Goal: Use online tool/utility: Utilize a website feature to perform a specific function

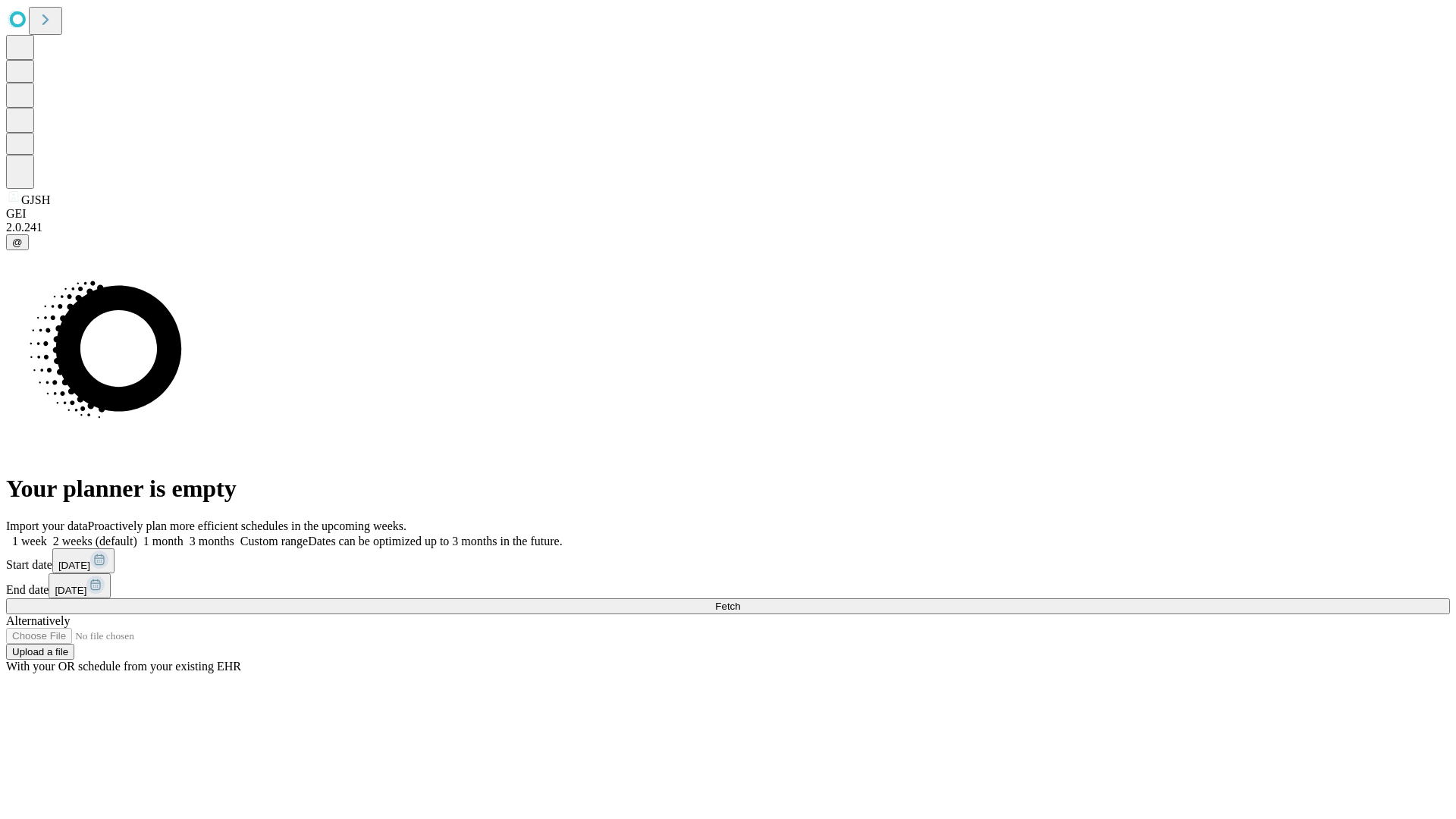
click at [47, 534] on label "1 week" at bounding box center [26, 541] width 41 height 13
click at [741, 600] on span "Fetch" at bounding box center [728, 606] width 25 height 11
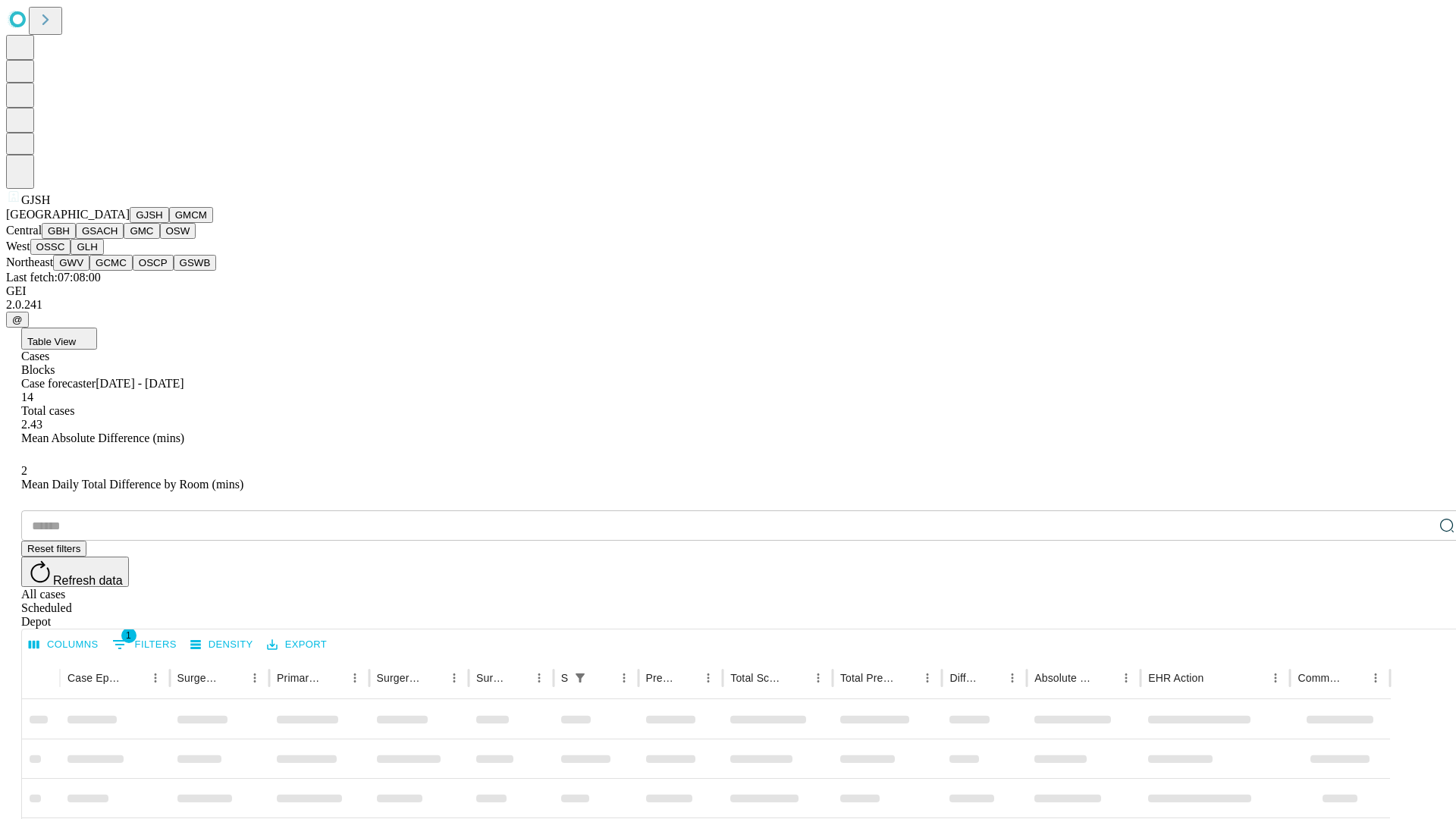
click at [169, 223] on button "GMCM" at bounding box center [191, 215] width 44 height 16
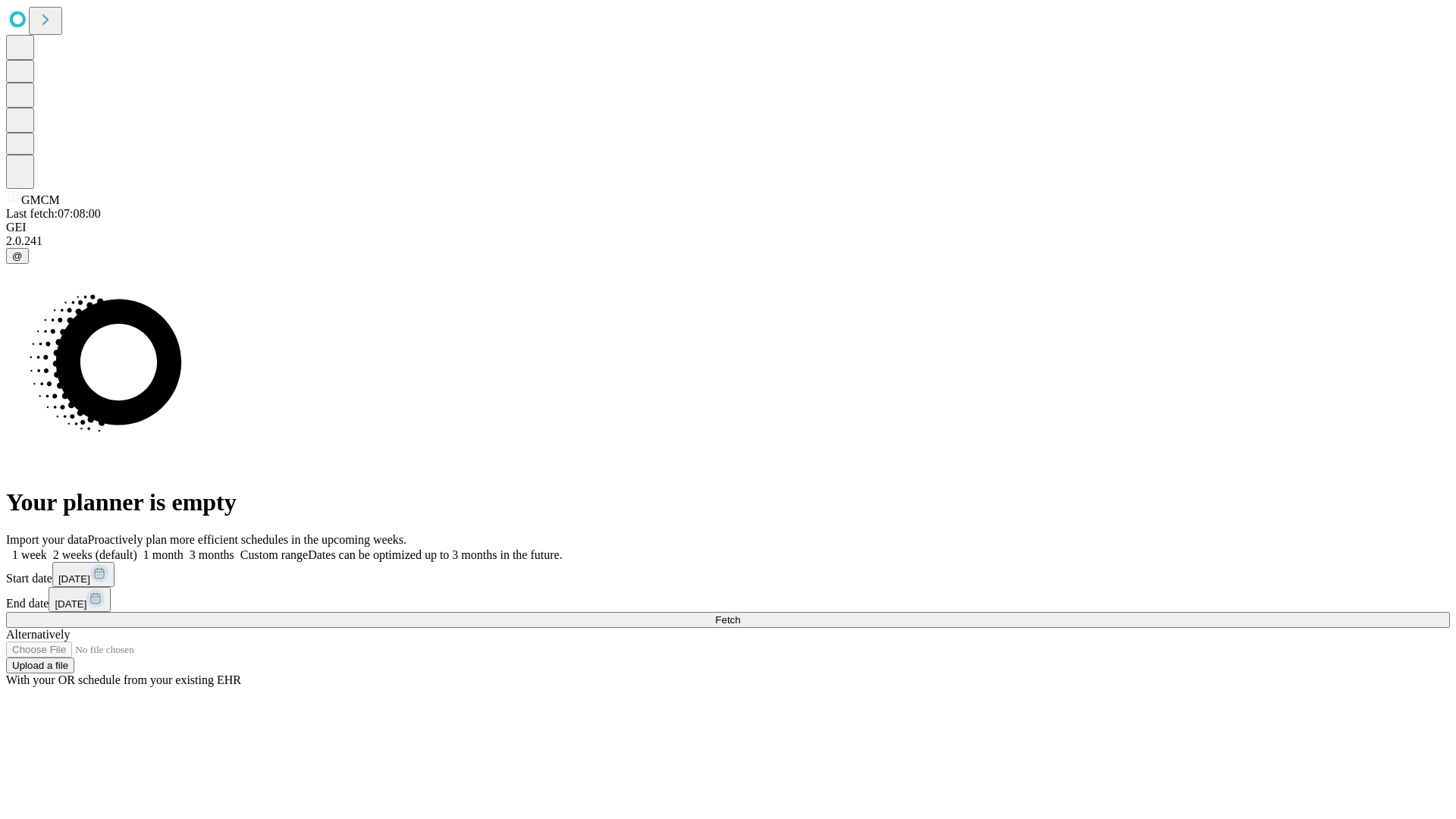
click at [47, 548] on label "1 week" at bounding box center [26, 555] width 41 height 13
click at [741, 614] on span "Fetch" at bounding box center [728, 620] width 25 height 11
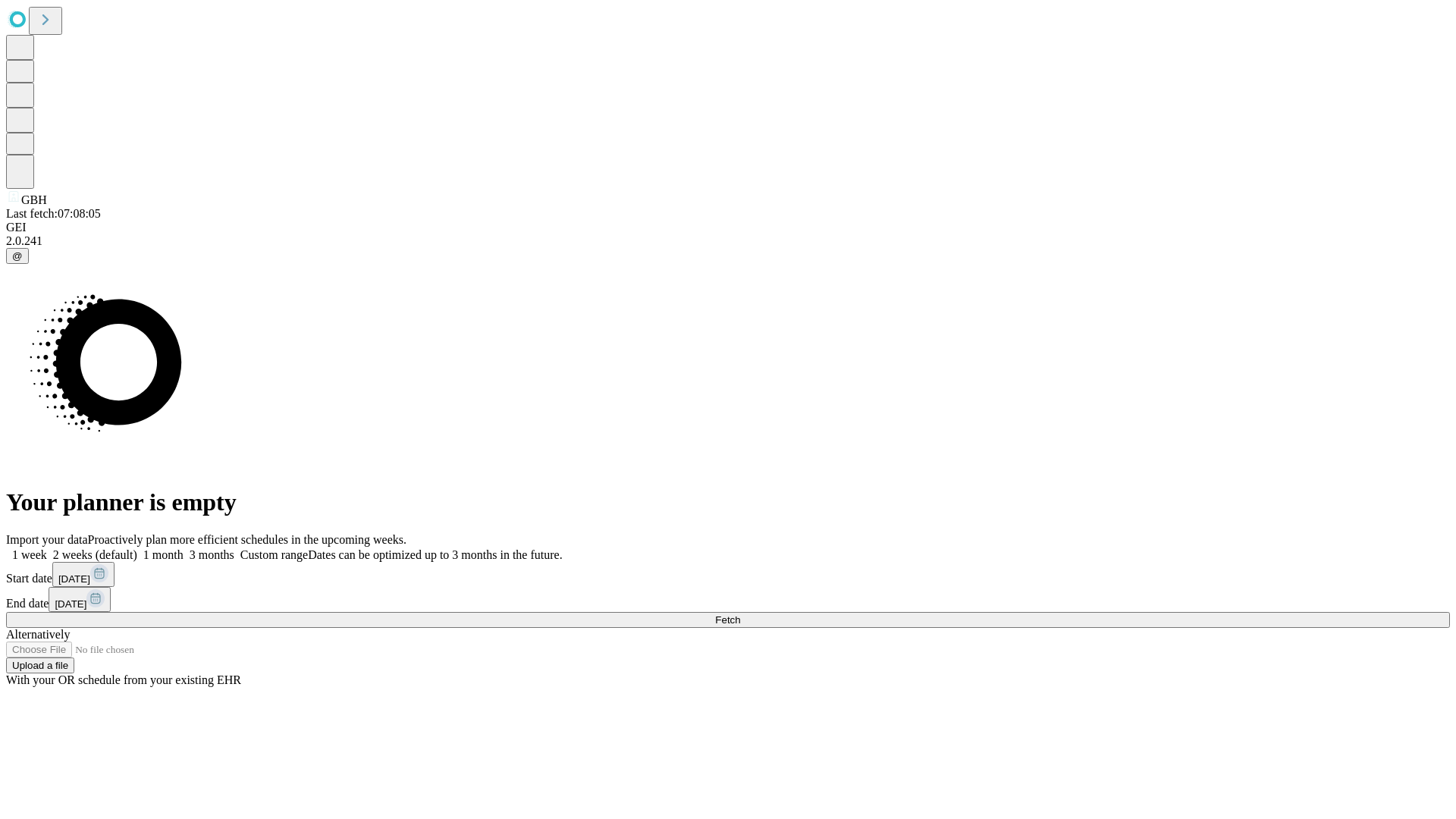
click at [47, 548] on label "1 week" at bounding box center [26, 555] width 41 height 13
click at [741, 614] on span "Fetch" at bounding box center [728, 620] width 25 height 11
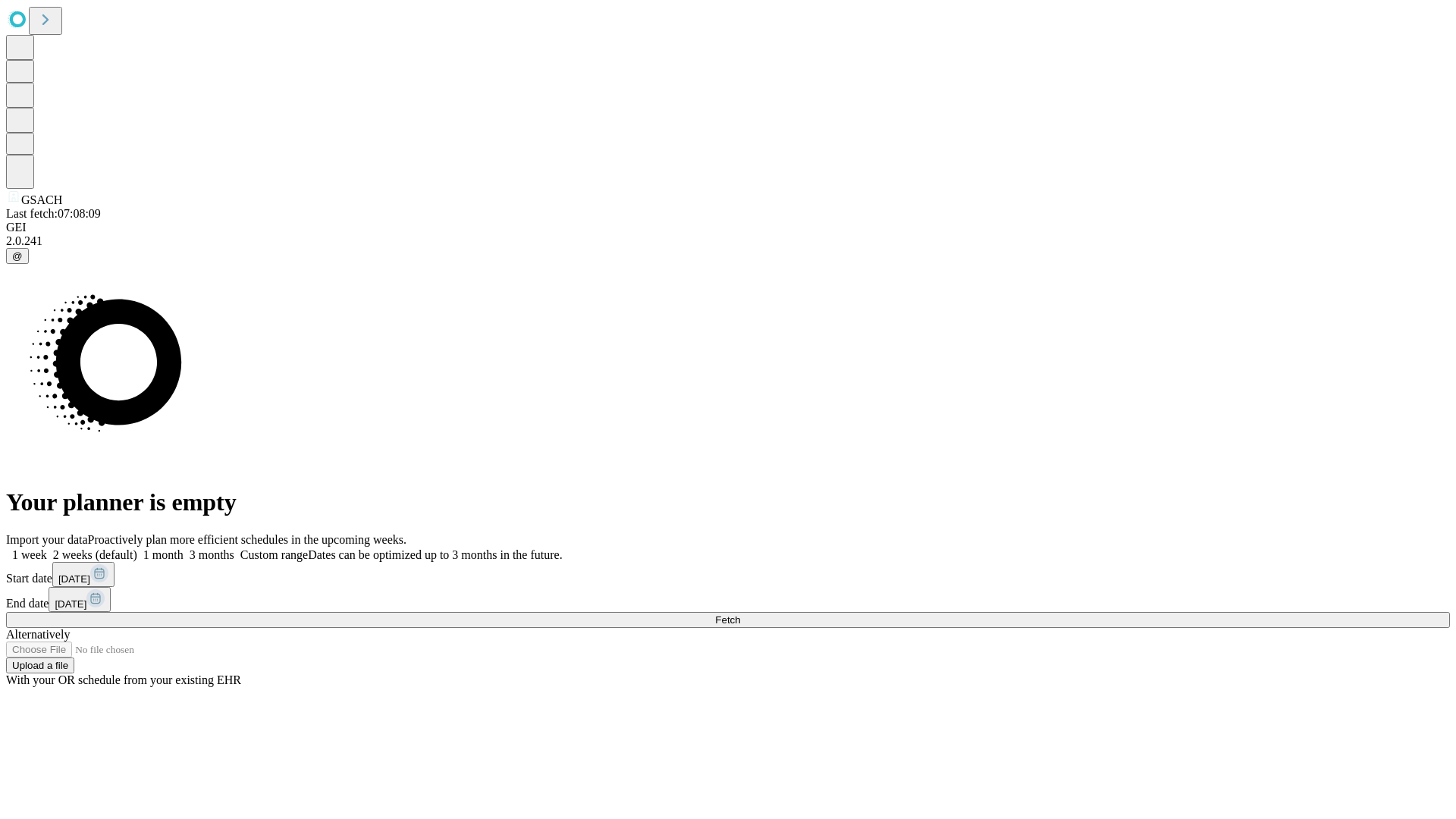
click at [741, 614] on span "Fetch" at bounding box center [728, 620] width 25 height 11
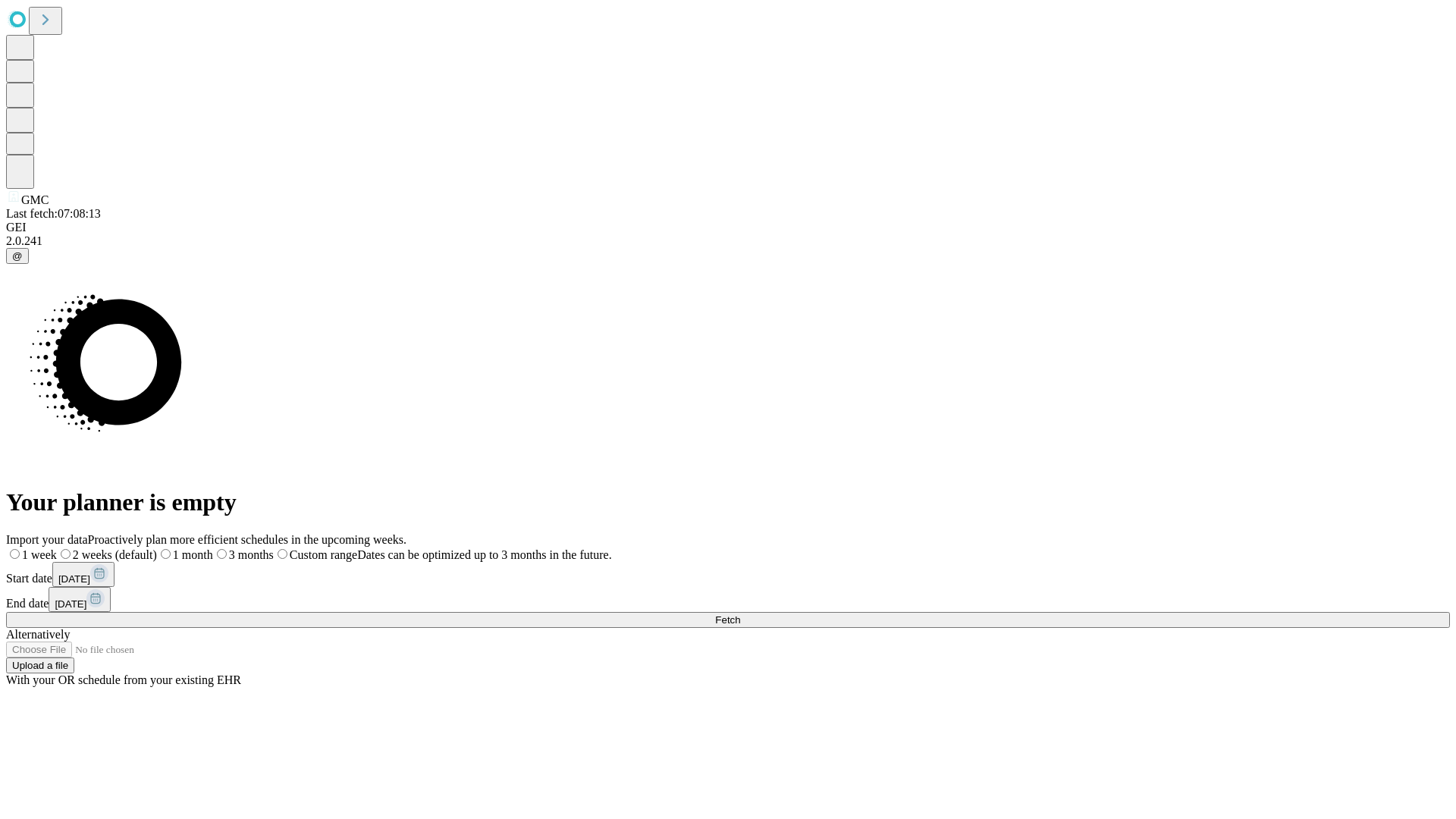
click at [57, 548] on label "1 week" at bounding box center [31, 555] width 50 height 13
click at [741, 614] on span "Fetch" at bounding box center [728, 620] width 25 height 11
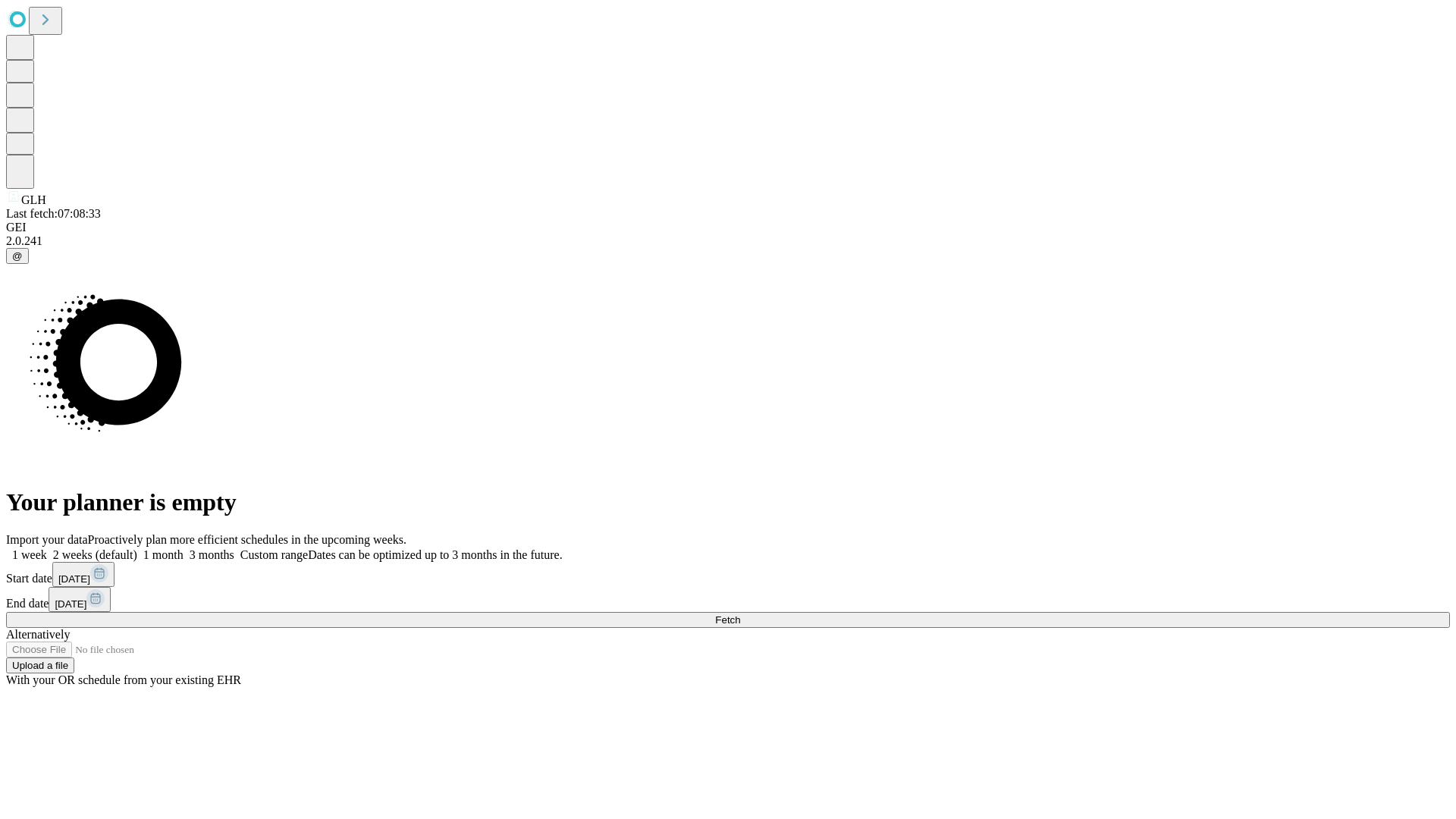
click at [741, 614] on span "Fetch" at bounding box center [728, 620] width 25 height 11
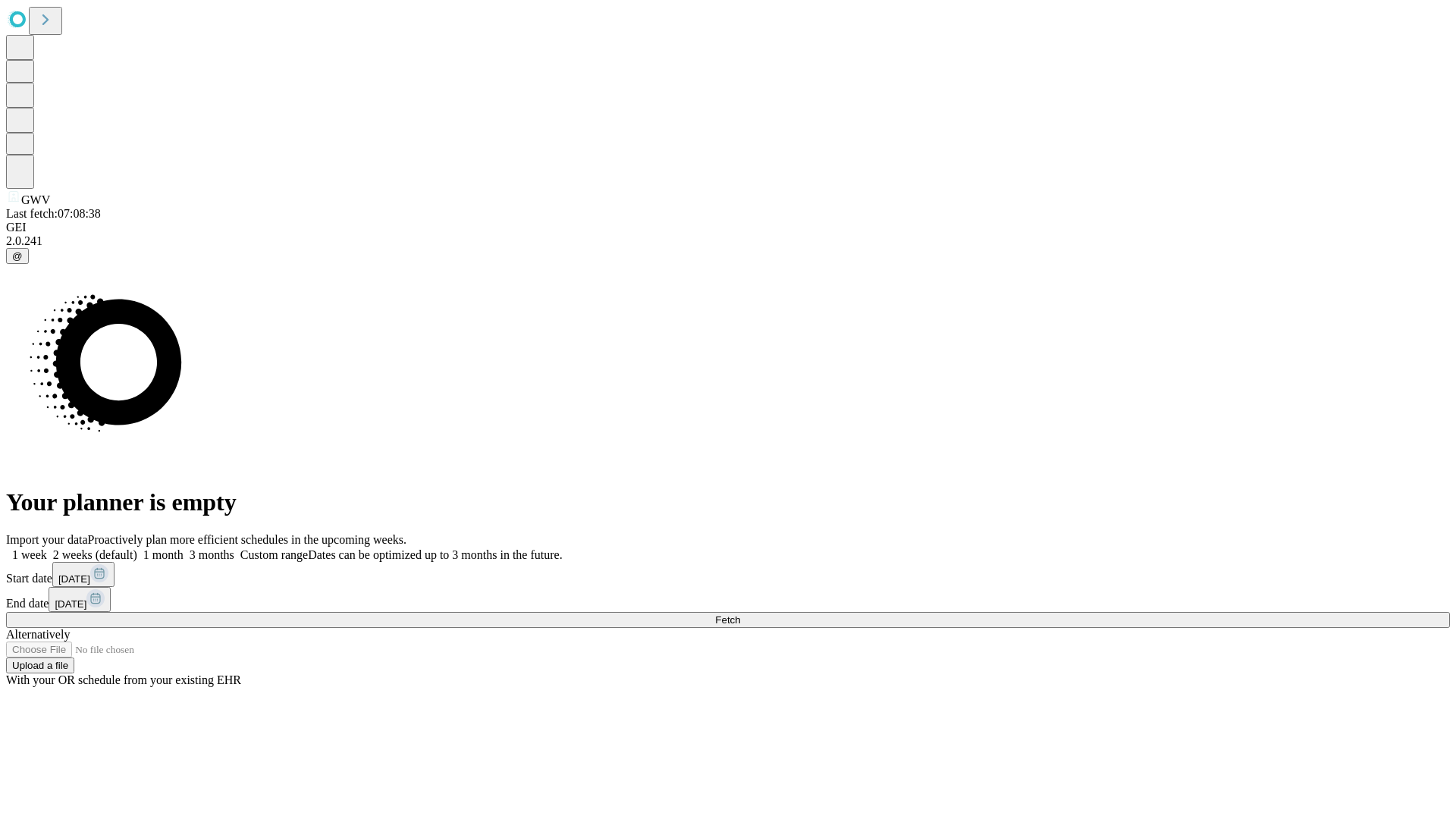
click at [47, 548] on label "1 week" at bounding box center [26, 555] width 41 height 13
click at [741, 614] on span "Fetch" at bounding box center [728, 620] width 25 height 11
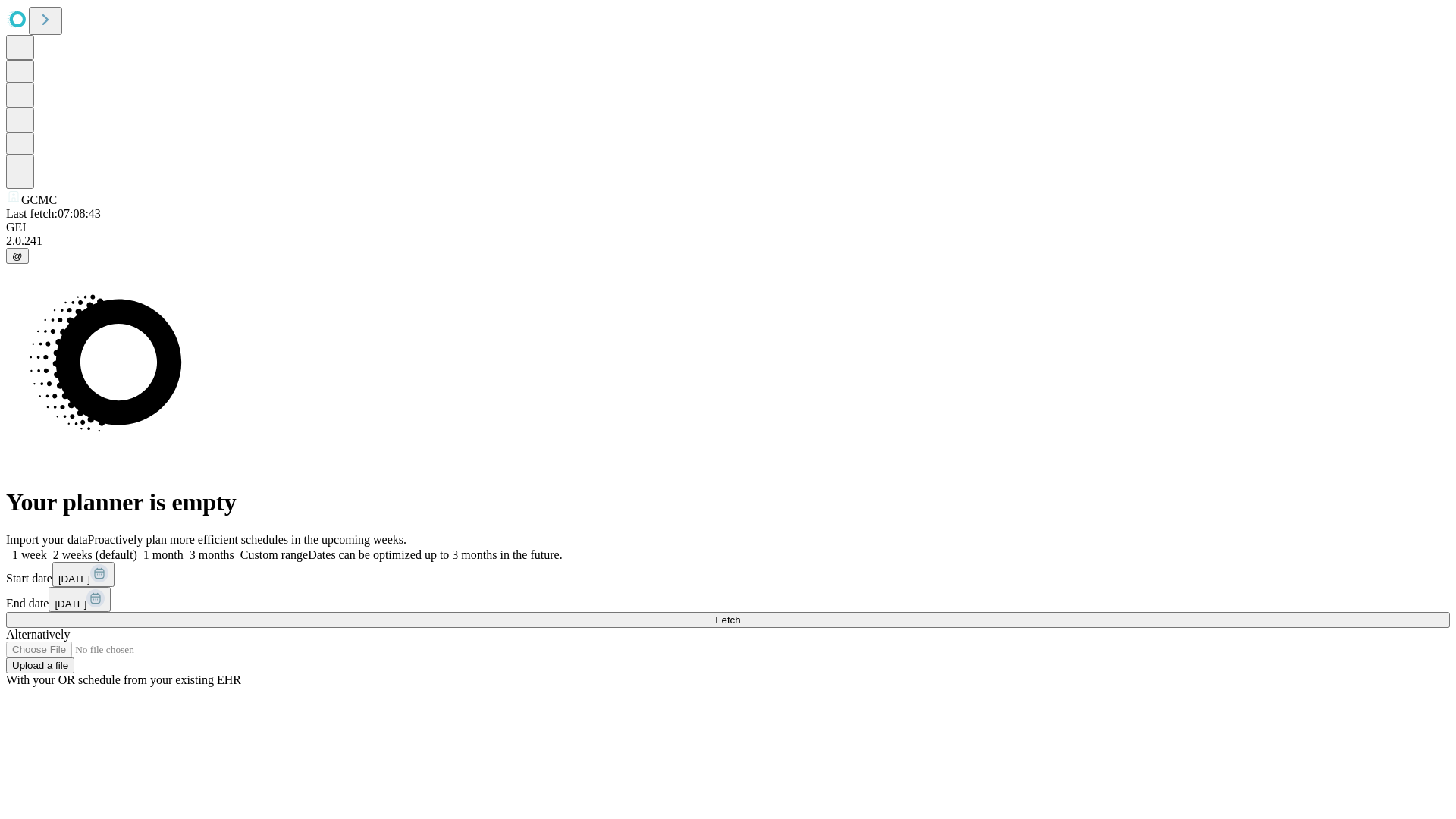
click at [47, 548] on label "1 week" at bounding box center [26, 555] width 41 height 13
click at [741, 614] on span "Fetch" at bounding box center [728, 620] width 25 height 11
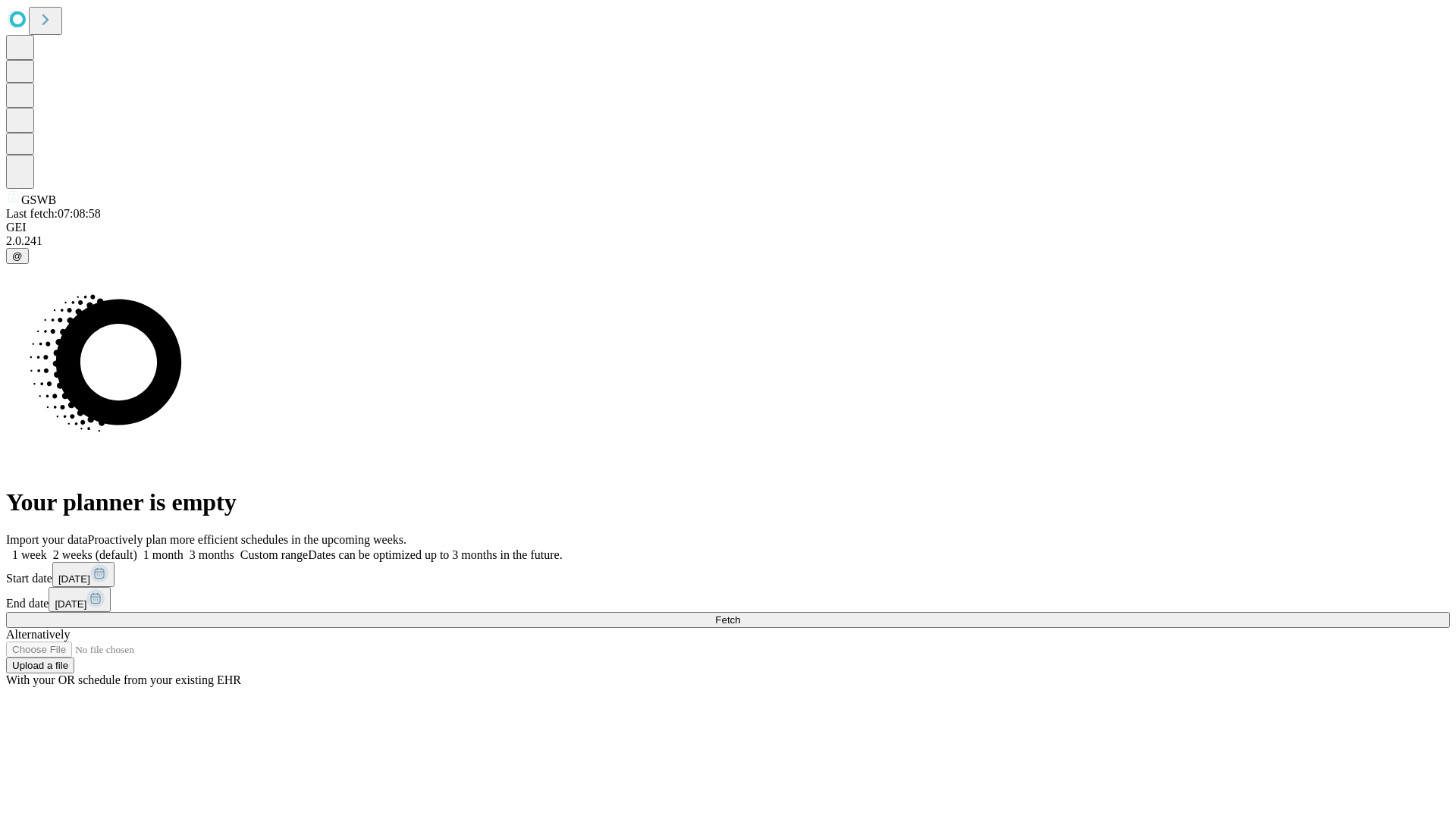
click at [47, 548] on label "1 week" at bounding box center [26, 555] width 41 height 13
click at [741, 614] on span "Fetch" at bounding box center [728, 620] width 25 height 11
